Goal: Obtain resource: Obtain resource

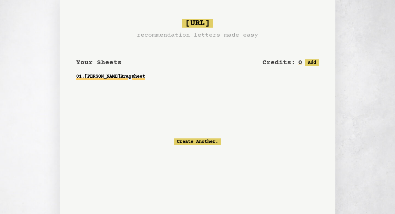
click at [102, 77] on link "01 . [PERSON_NAME] Bragsheet" at bounding box center [197, 76] width 243 height 12
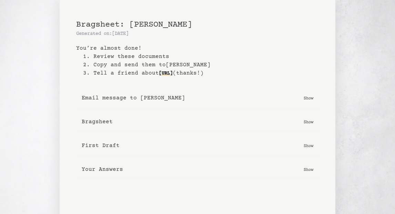
click at [306, 144] on p "Show" at bounding box center [309, 145] width 10 height 7
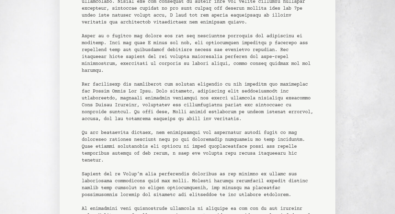
scroll to position [195, 0]
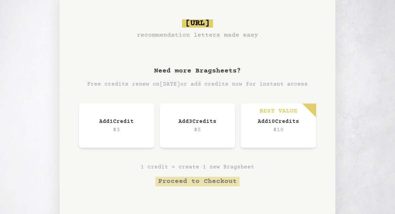
click at [349, 55] on div "[URL] recommendation letters made easy Need more Bragsheets? Free credits renew…" at bounding box center [197, 129] width 395 height 259
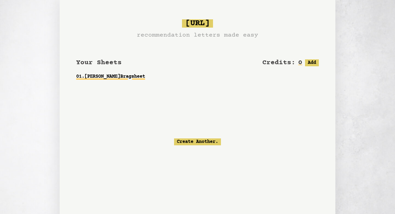
click at [103, 75] on link "01 . [PERSON_NAME] Bragsheet" at bounding box center [197, 76] width 243 height 12
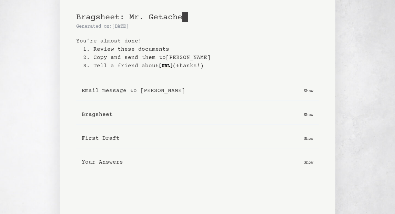
scroll to position [13, 0]
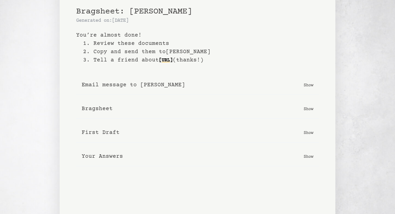
click at [113, 160] on b "Your Answers" at bounding box center [102, 156] width 41 height 8
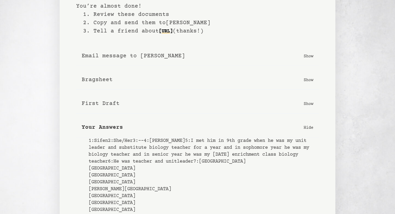
scroll to position [0, 0]
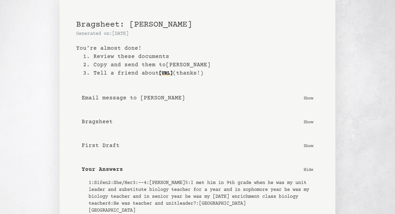
click at [103, 119] on b "Bragsheet" at bounding box center [97, 122] width 31 height 8
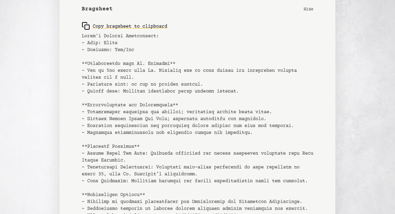
scroll to position [113, 0]
click at [84, 34] on div "Copy bragsheet to clipboard" at bounding box center [197, 120] width 243 height 205
click at [80, 34] on div "Copy bragsheet to clipboard" at bounding box center [197, 120] width 243 height 205
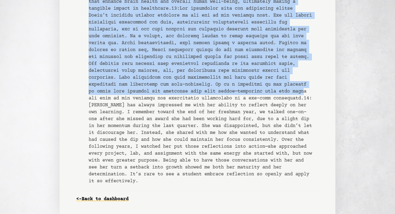
scroll to position [1090, 0]
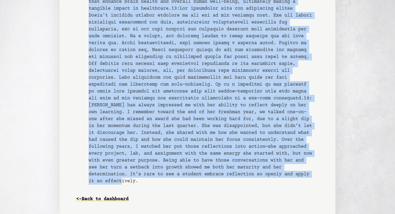
drag, startPoint x: 81, startPoint y: 34, endPoint x: 141, endPoint y: 175, distance: 153.4
copy div "Sifen's Contact Information: - Name: Sifen - Pronouns: She/Her **Relationship w…"
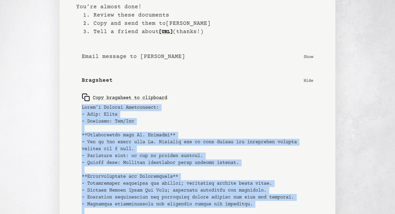
scroll to position [41, 0]
click at [118, 97] on div "Copy bragsheet to clipboard" at bounding box center [124, 97] width 85 height 8
